Goal: Information Seeking & Learning: Learn about a topic

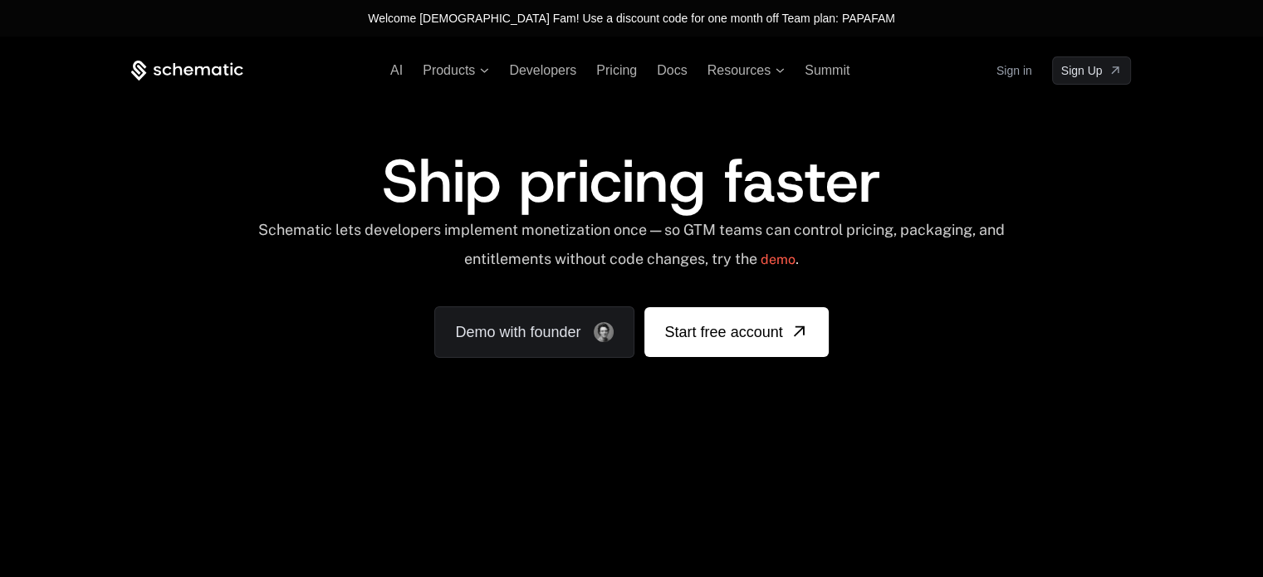
click at [174, 68] on icon at bounding box center [178, 69] width 9 height 12
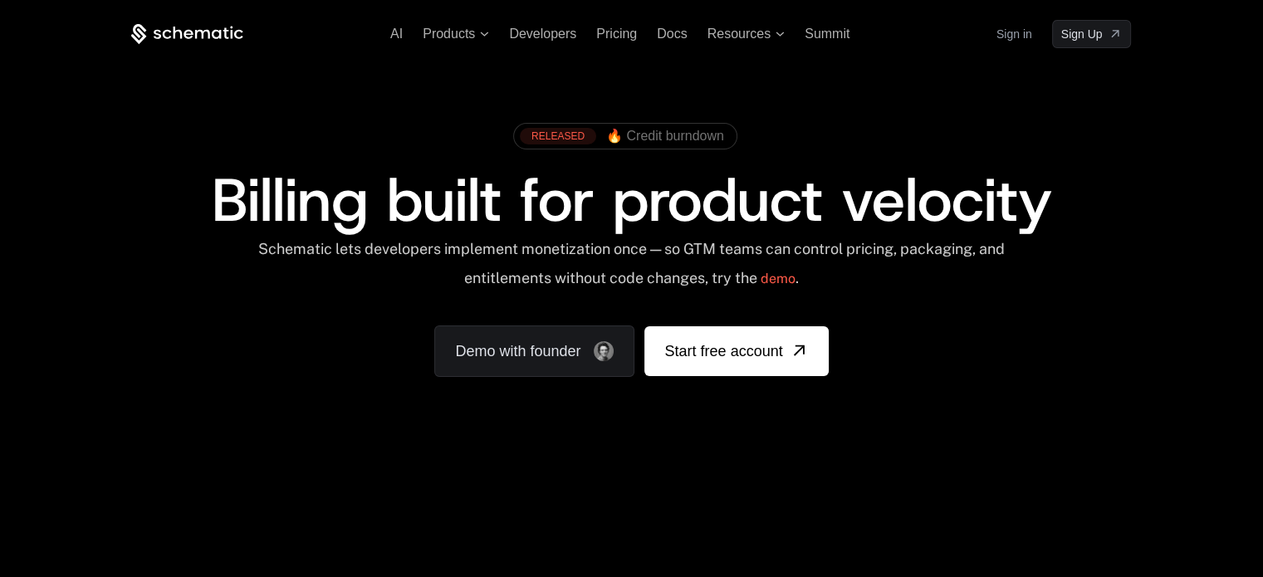
click at [548, 42] on div "AI Products Developers Pricing Docs Resources Summit Sign in Sign Up" at bounding box center [631, 34] width 1000 height 28
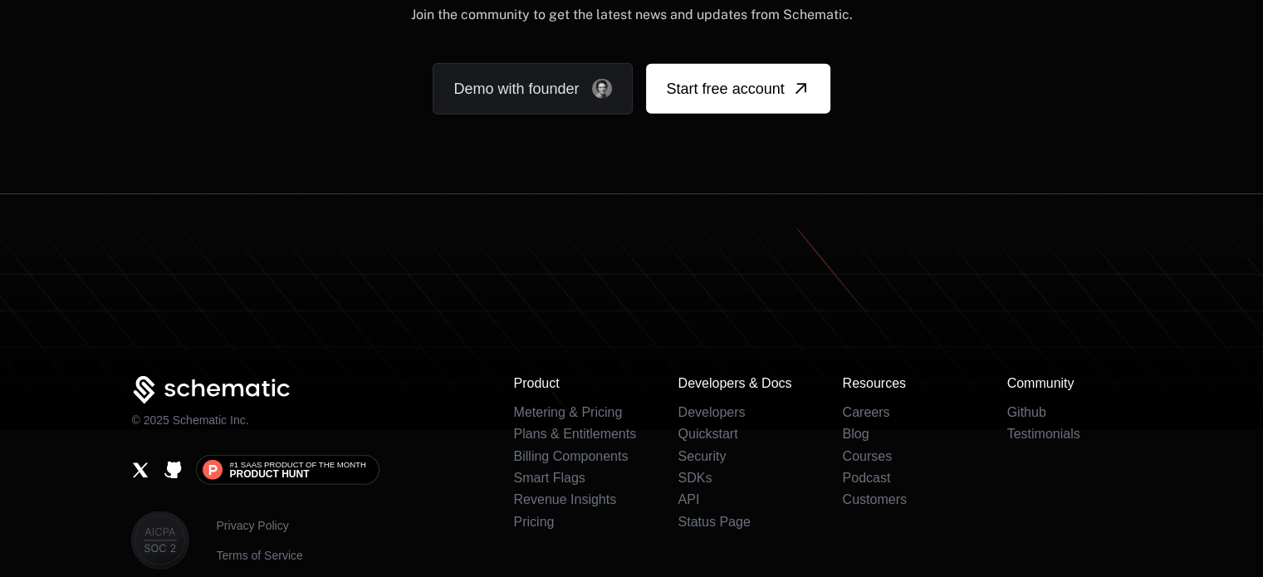
scroll to position [10325, 0]
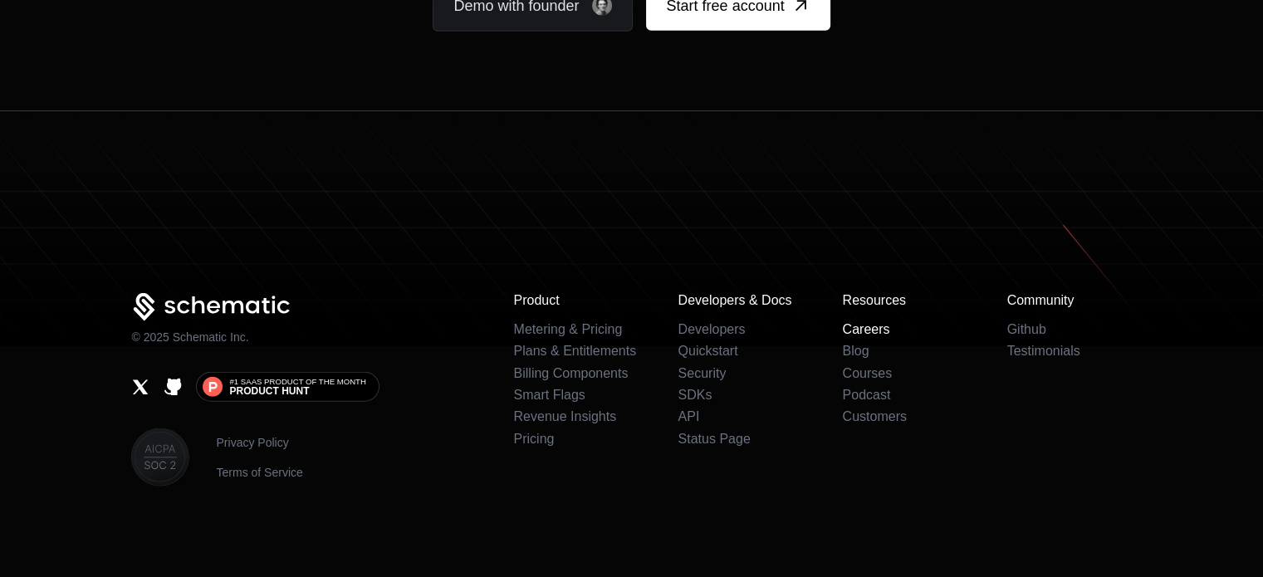
click at [862, 322] on link "Careers" at bounding box center [865, 329] width 47 height 14
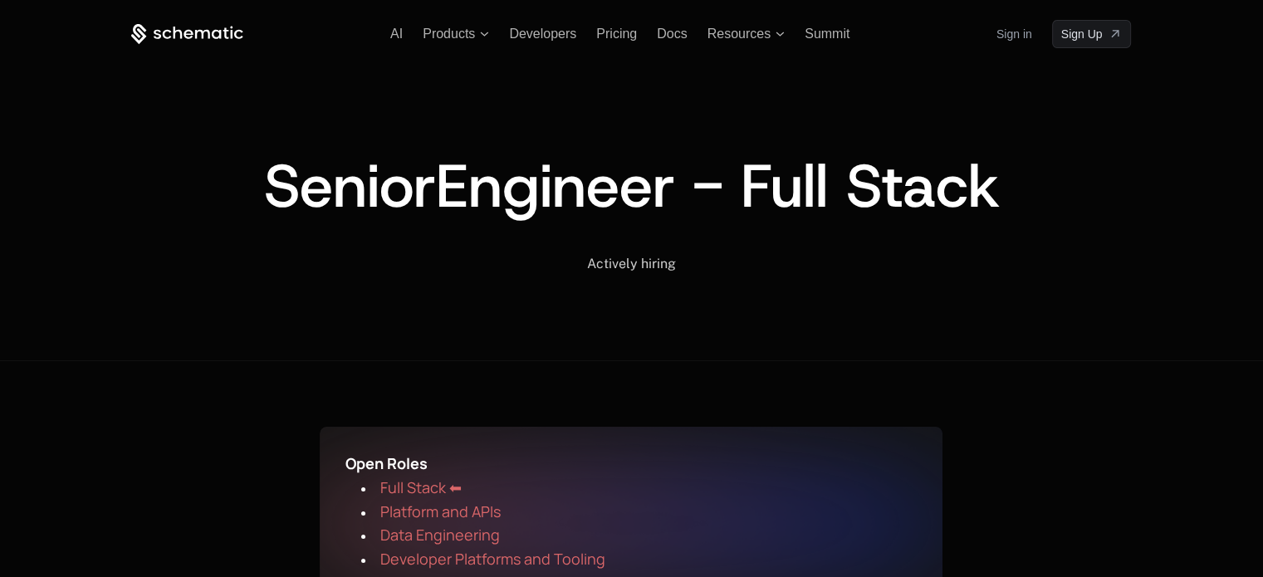
click at [841, 189] on span "Engineer - Full Stack" at bounding box center [717, 186] width 564 height 80
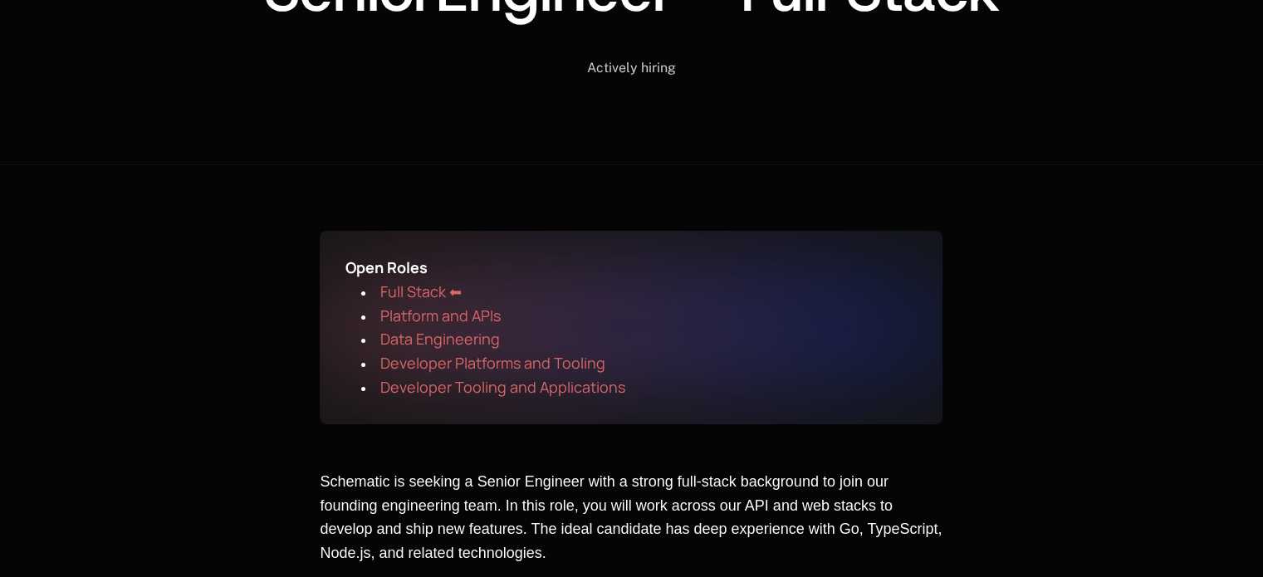
scroll to position [199, 0]
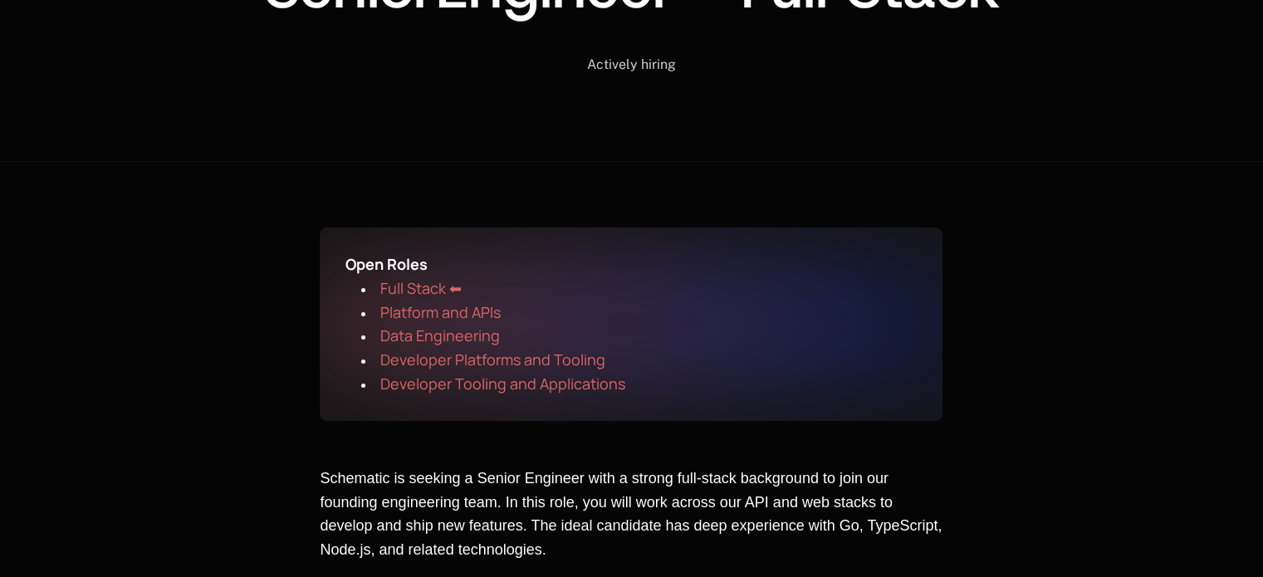
click at [528, 301] on li "﻿ Platform and APIs ﻿" at bounding box center [639, 313] width 557 height 24
click at [520, 302] on li "﻿ Platform and APIs ﻿" at bounding box center [639, 313] width 557 height 24
click at [491, 308] on span "Platform and APIs" at bounding box center [440, 312] width 120 height 20
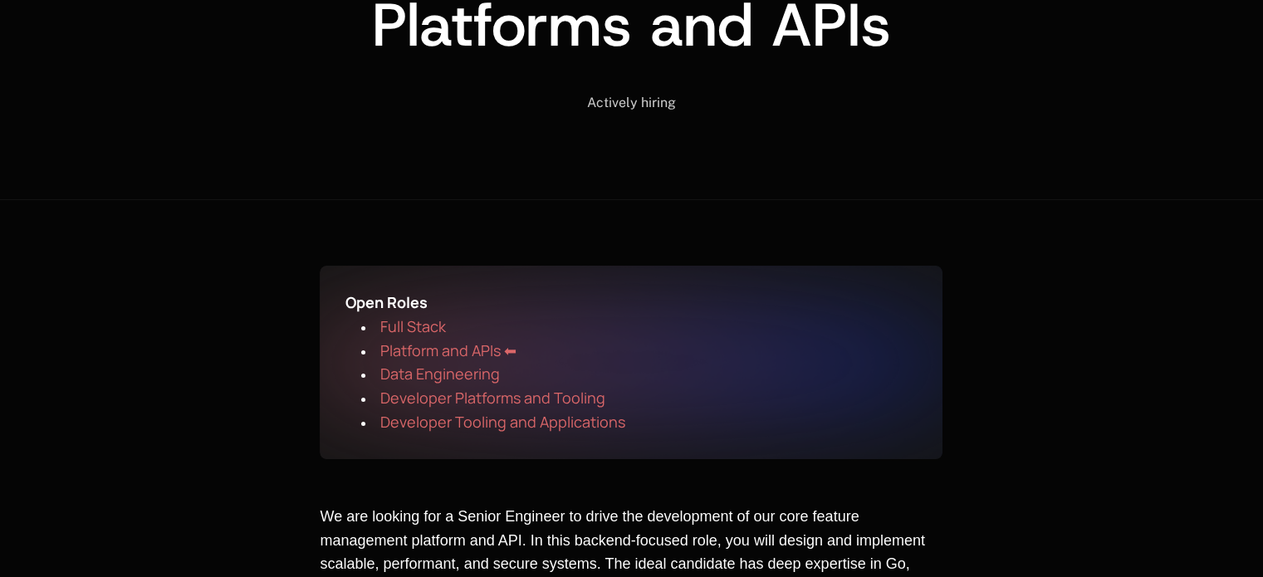
scroll to position [222, 0]
click at [435, 327] on span "Full Stack" at bounding box center [413, 326] width 66 height 20
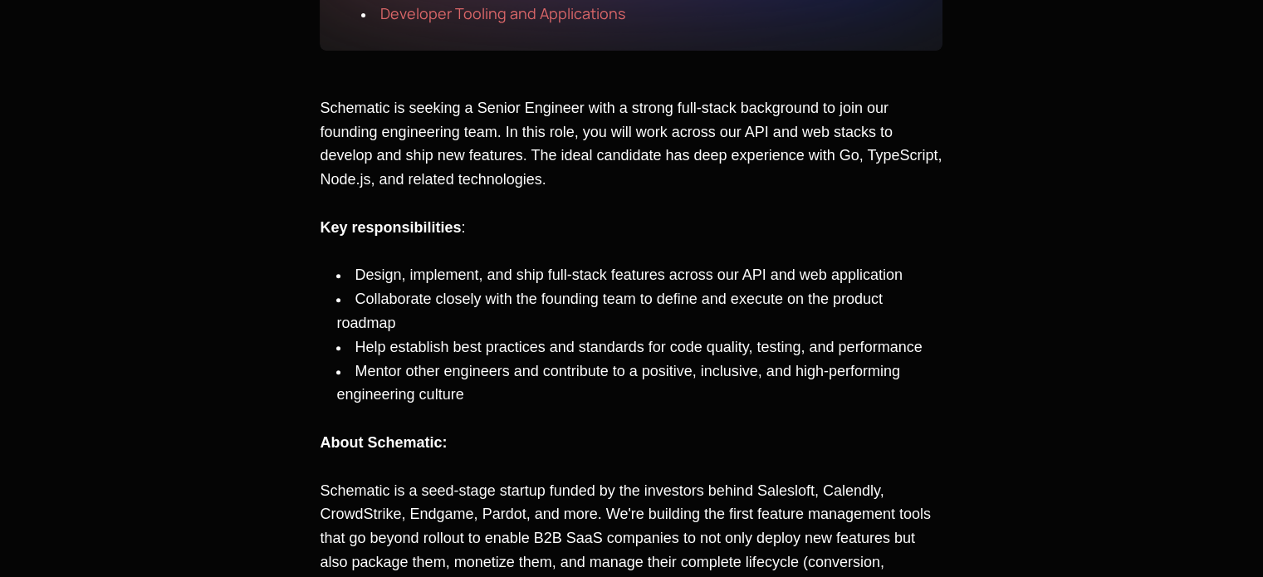
scroll to position [576, 0]
